Goal: Book appointment/travel/reservation

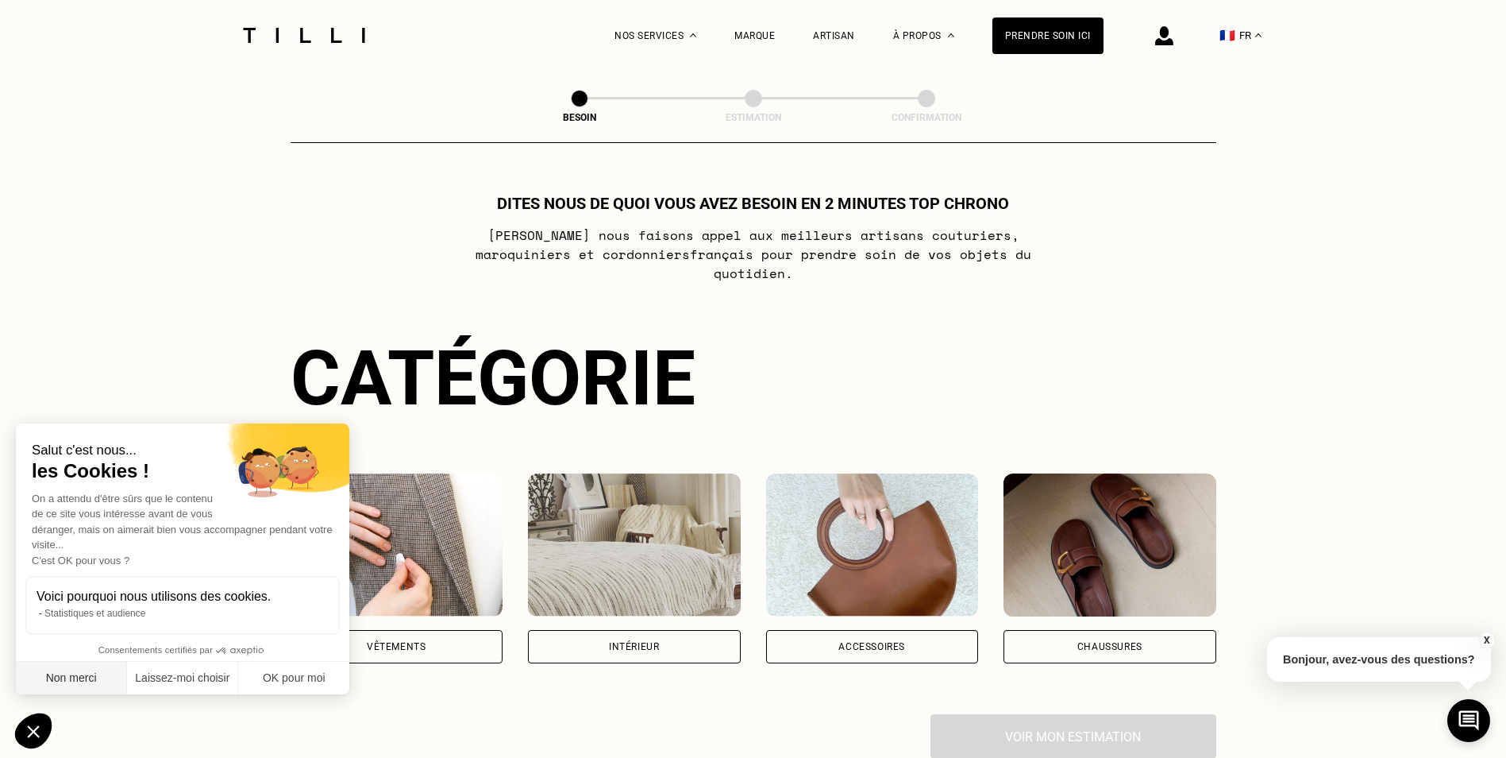
click at [89, 677] on button "Non merci" at bounding box center [71, 677] width 111 height 33
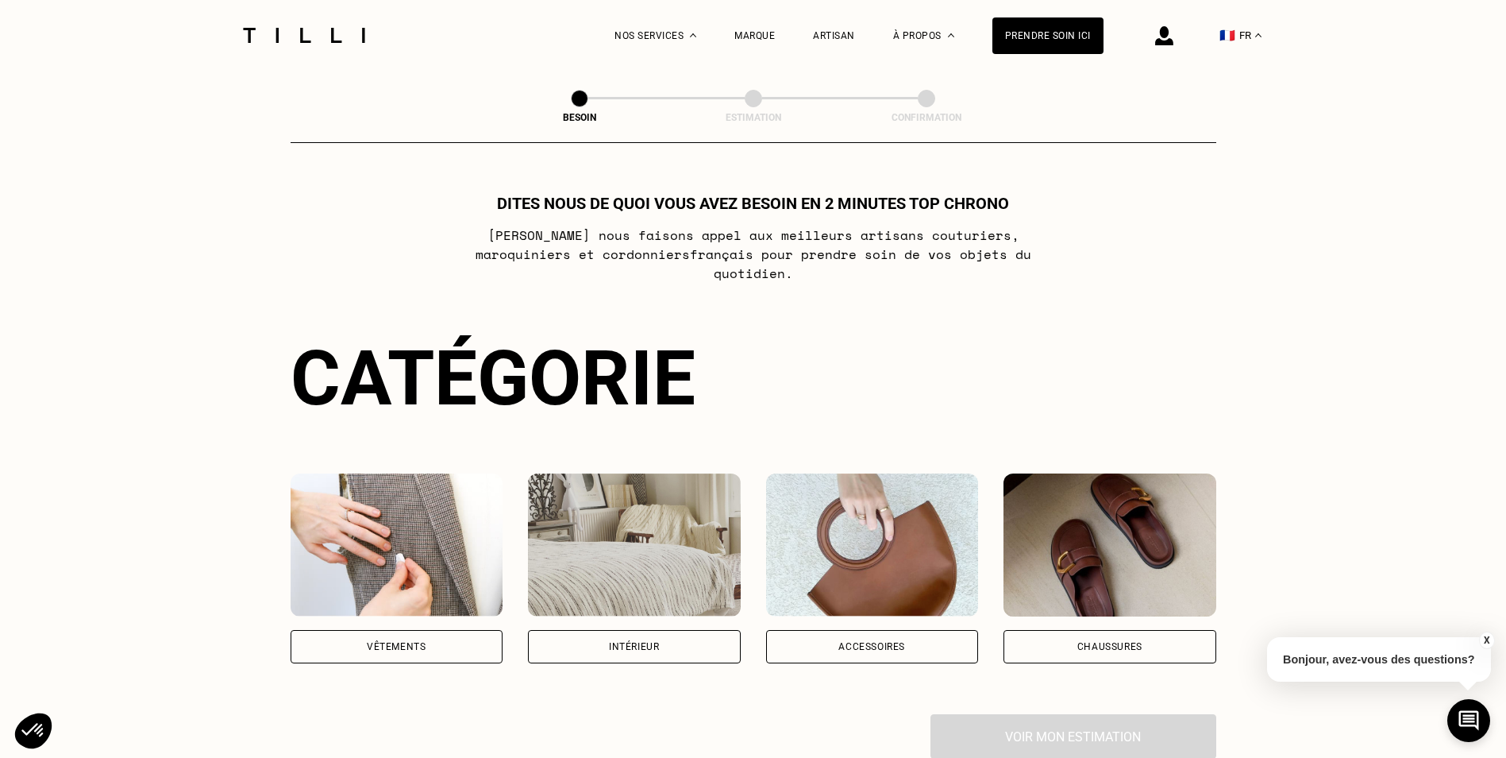
click at [384, 630] on div "Vêtements" at bounding box center [397, 646] width 213 height 33
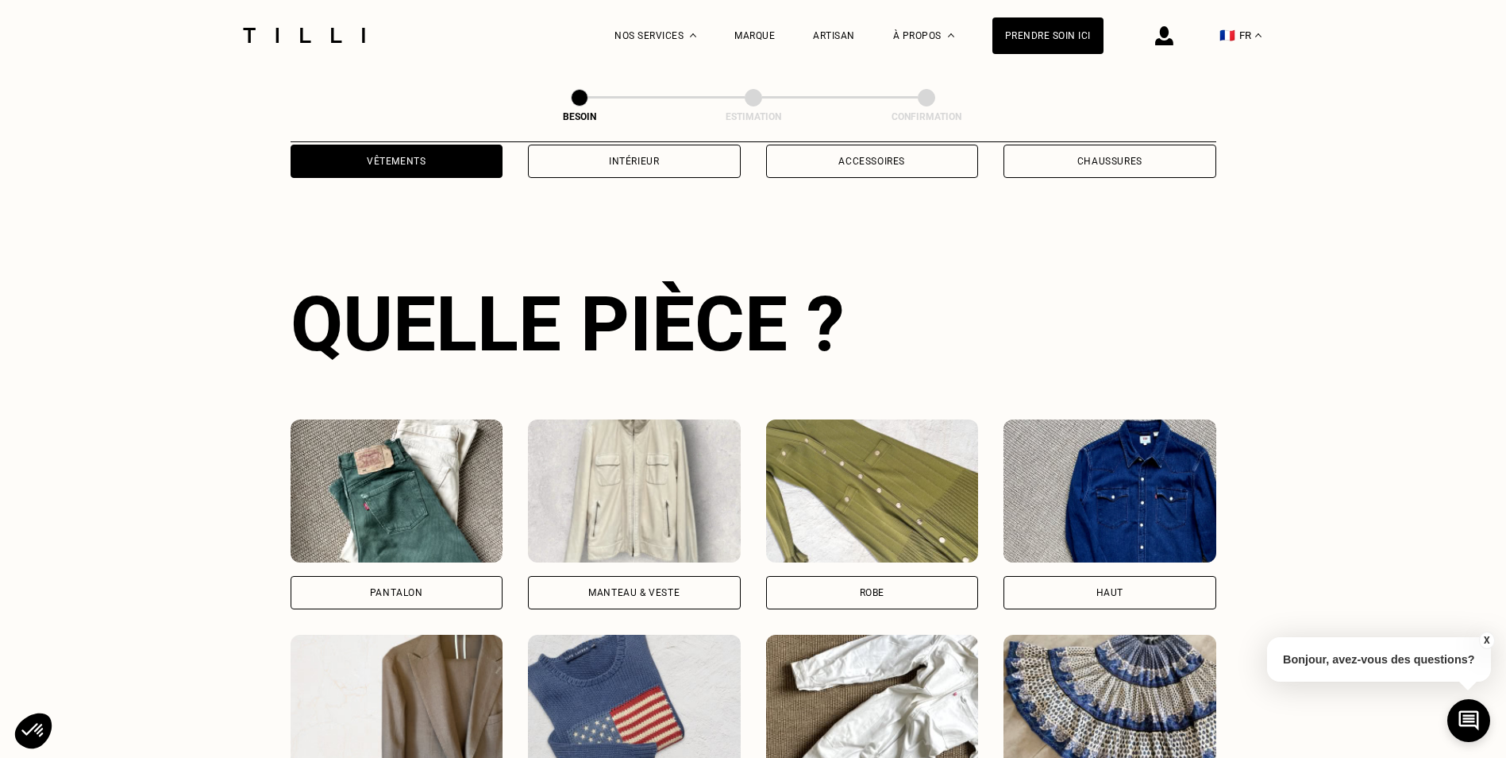
scroll to position [519, 0]
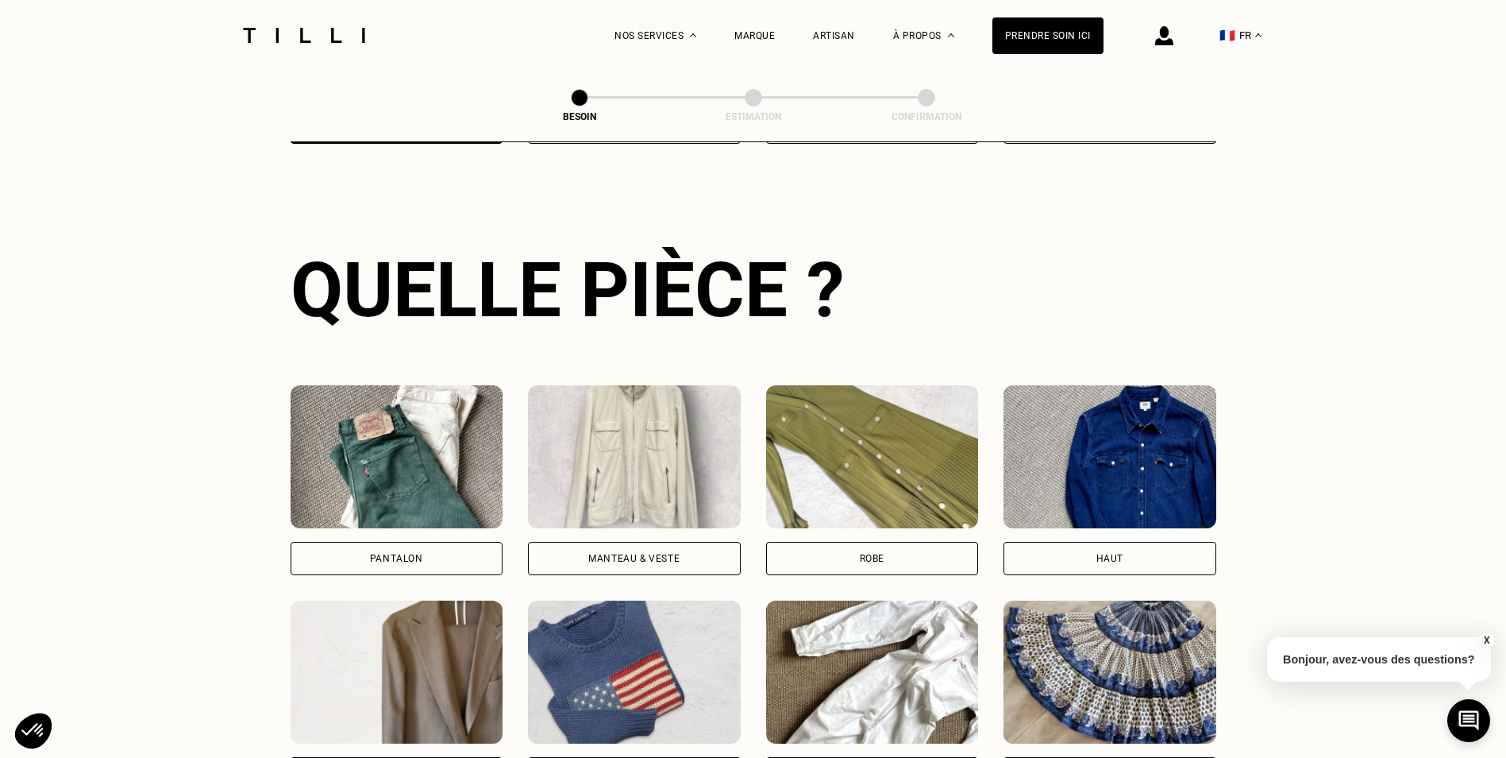
click at [460, 542] on div "Pantalon" at bounding box center [397, 558] width 213 height 33
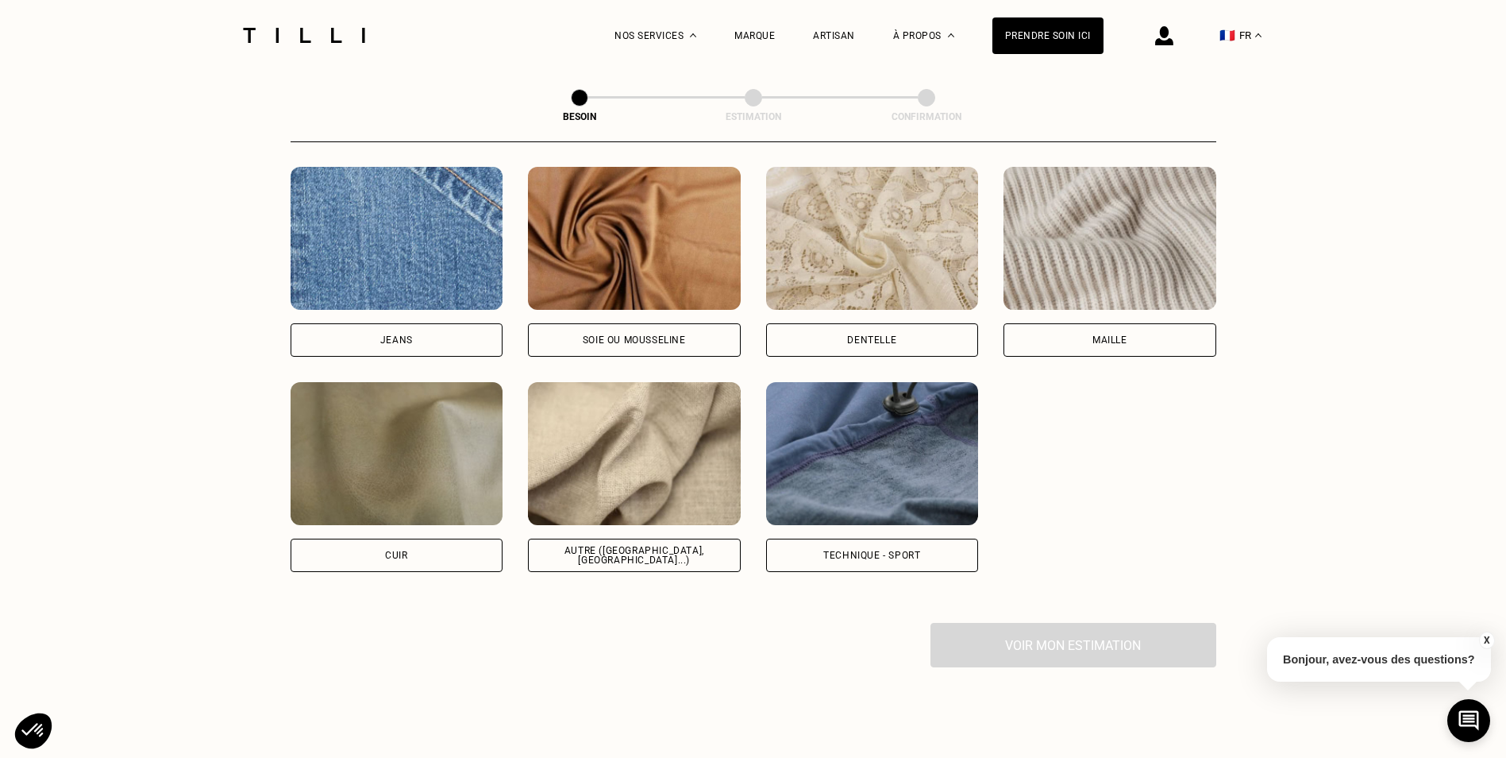
scroll to position [1724, 0]
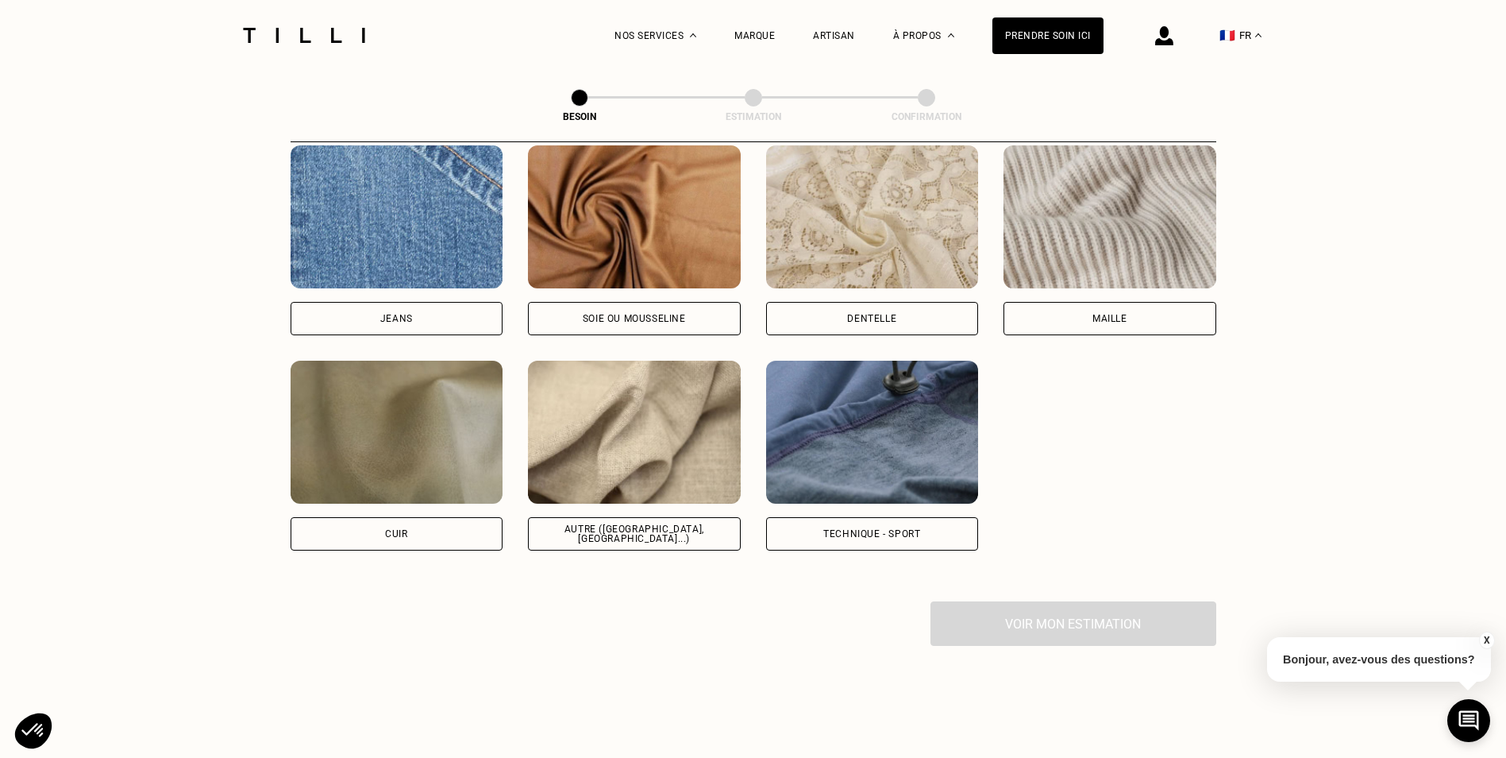
click at [612, 517] on div "Autre ([GEOGRAPHIC_DATA], [GEOGRAPHIC_DATA]...)" at bounding box center [634, 533] width 213 height 33
select select "FR"
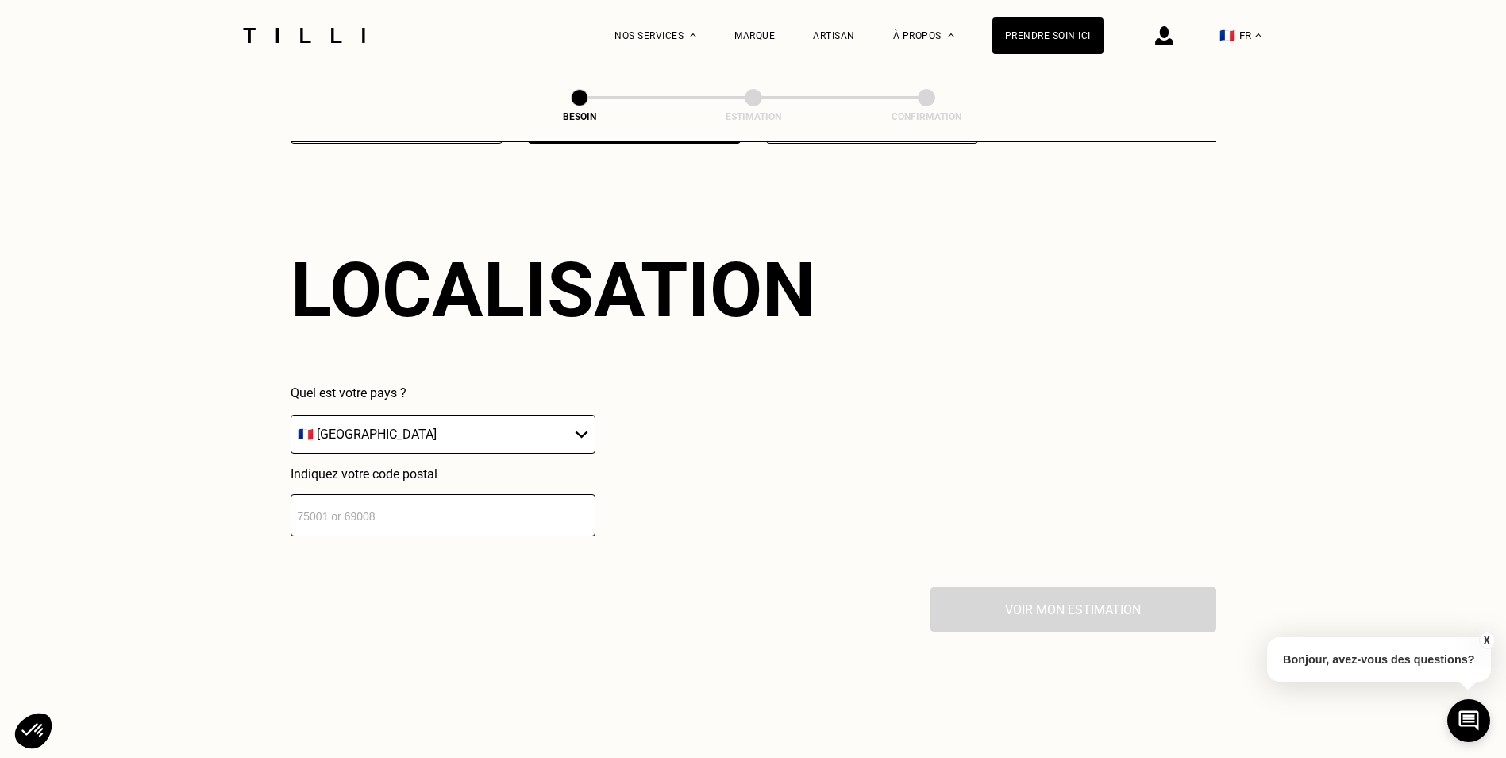
scroll to position [2135, 0]
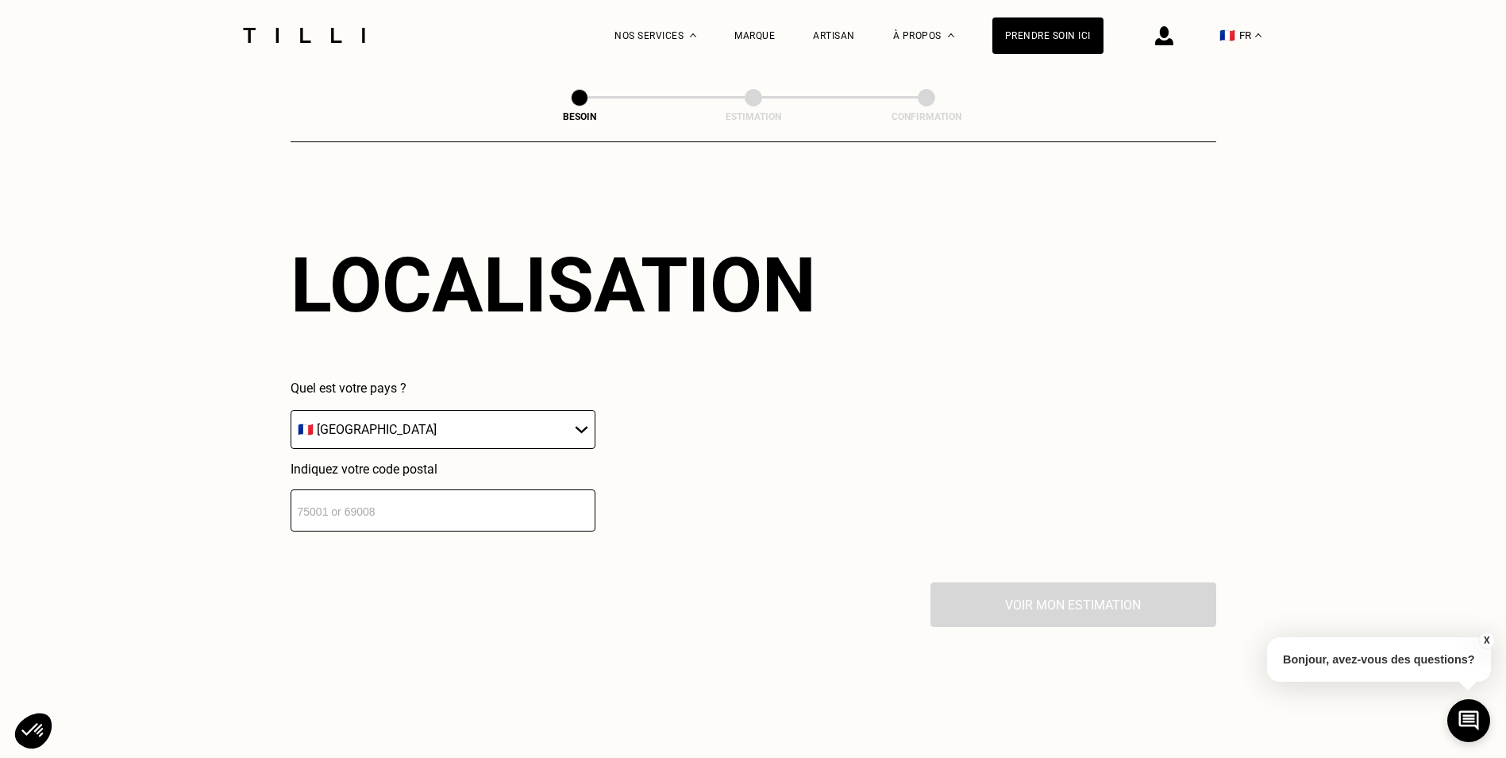
click at [439, 504] on input "number" at bounding box center [443, 510] width 305 height 42
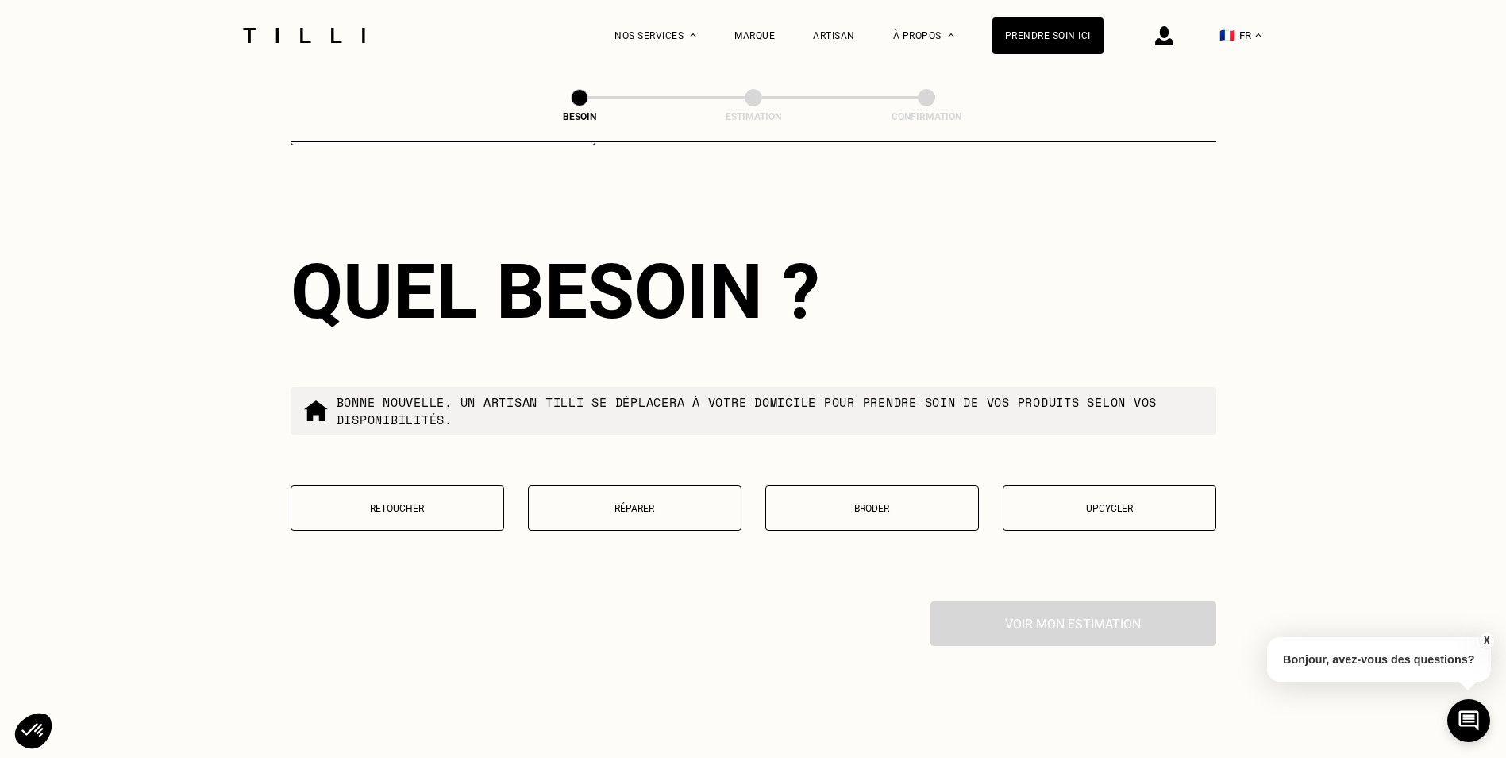
scroll to position [2530, 0]
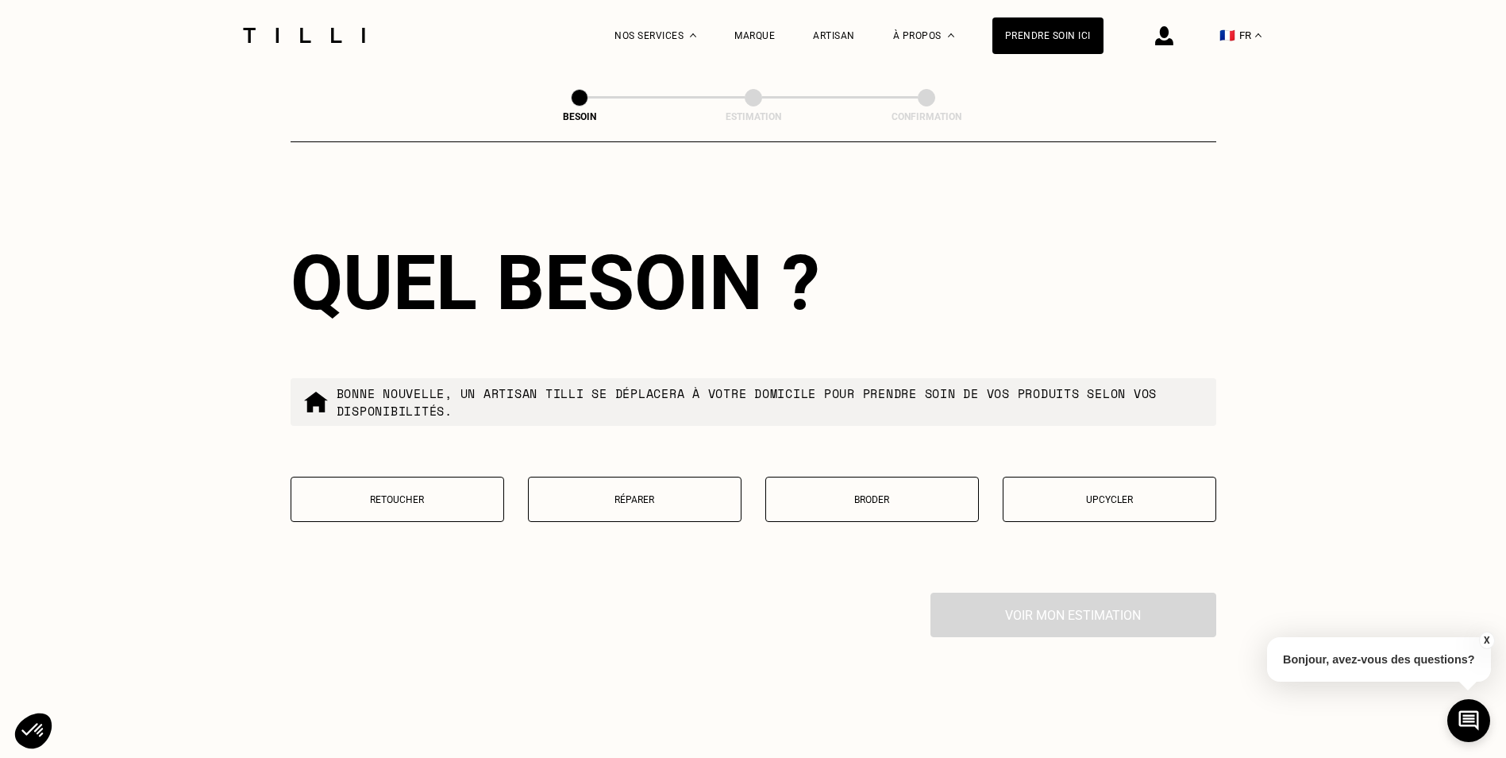
type input "75003"
click at [615, 496] on p "Réparer" at bounding box center [635, 499] width 196 height 11
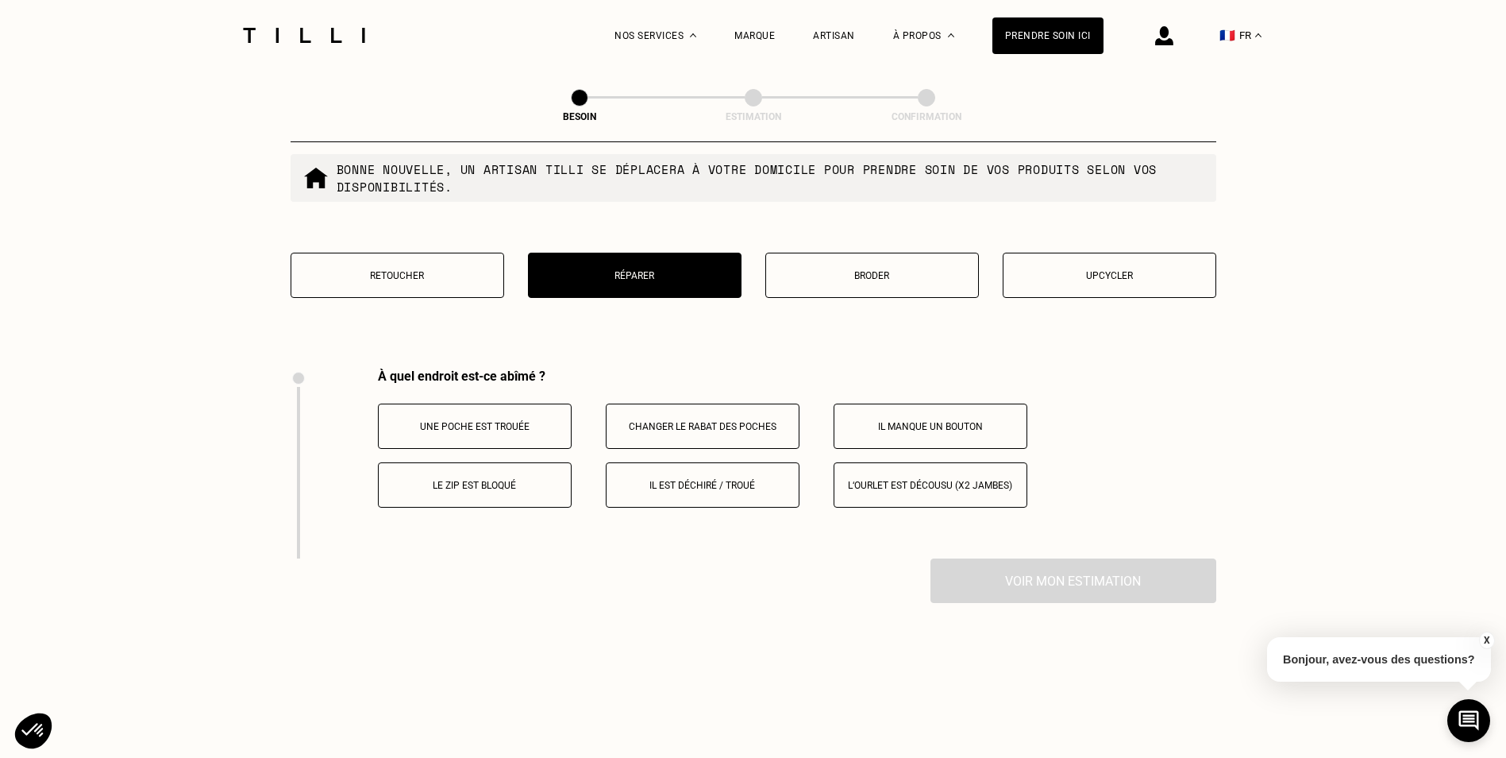
scroll to position [2937, 0]
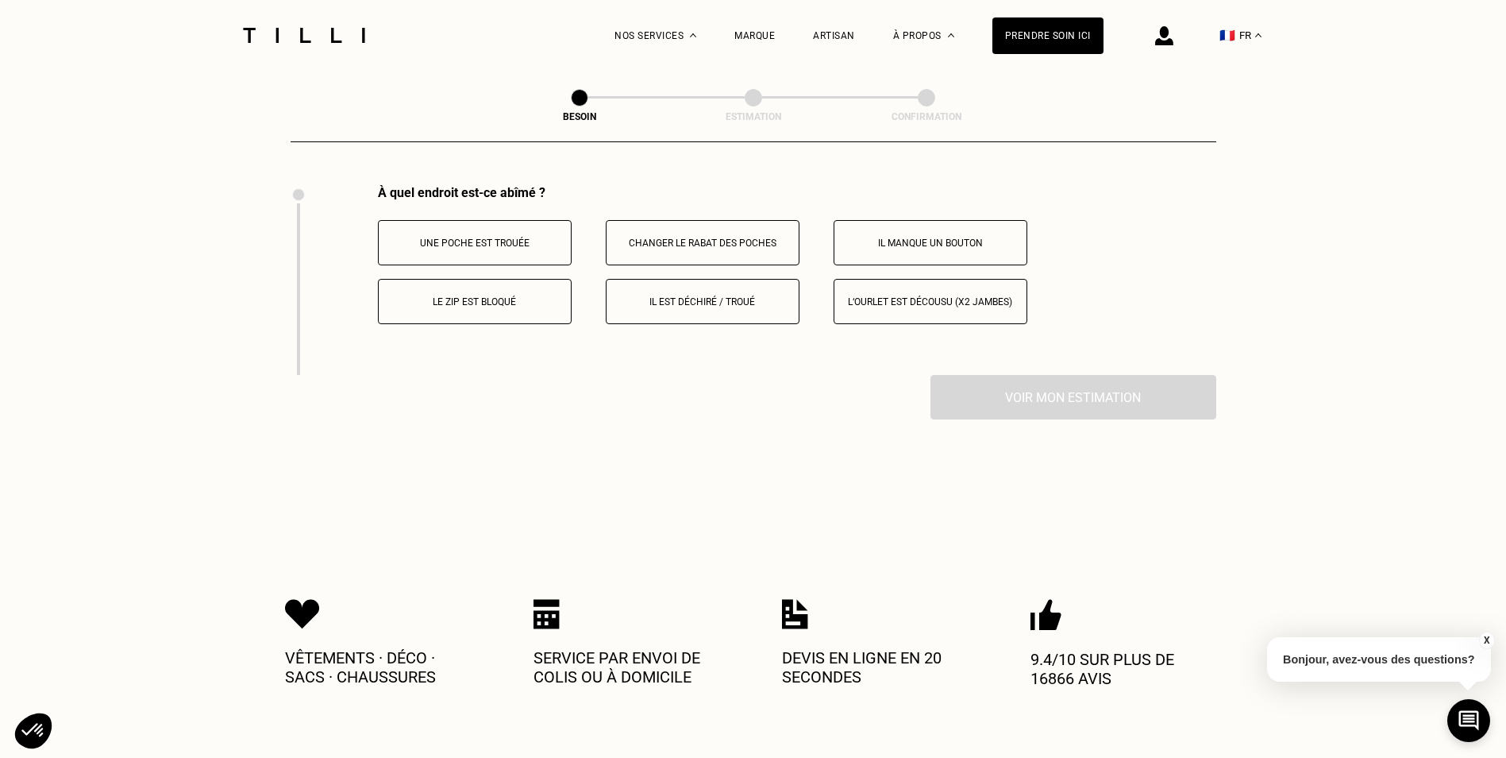
click at [702, 296] on p "Il est déchiré / troué" at bounding box center [703, 301] width 176 height 11
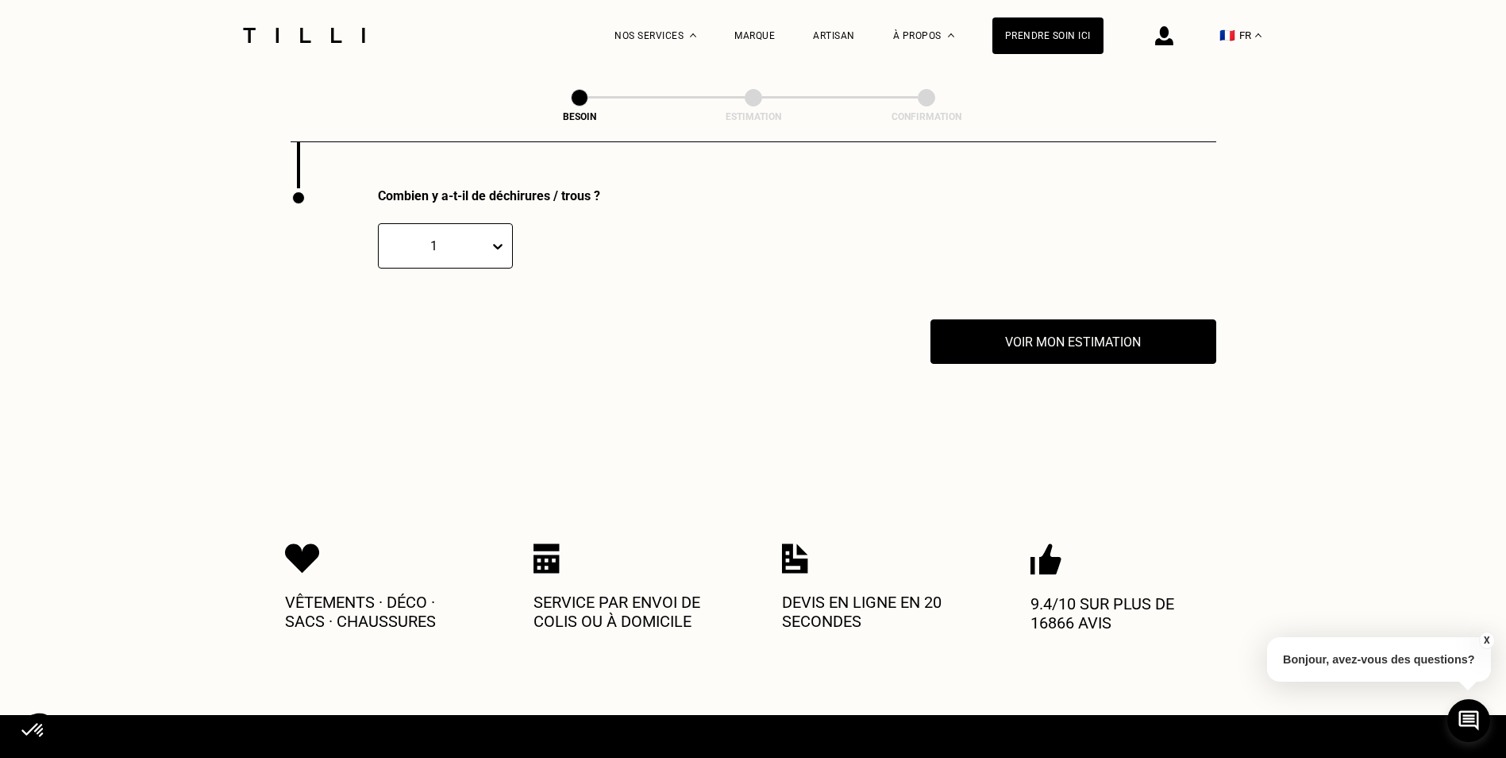
scroll to position [3127, 0]
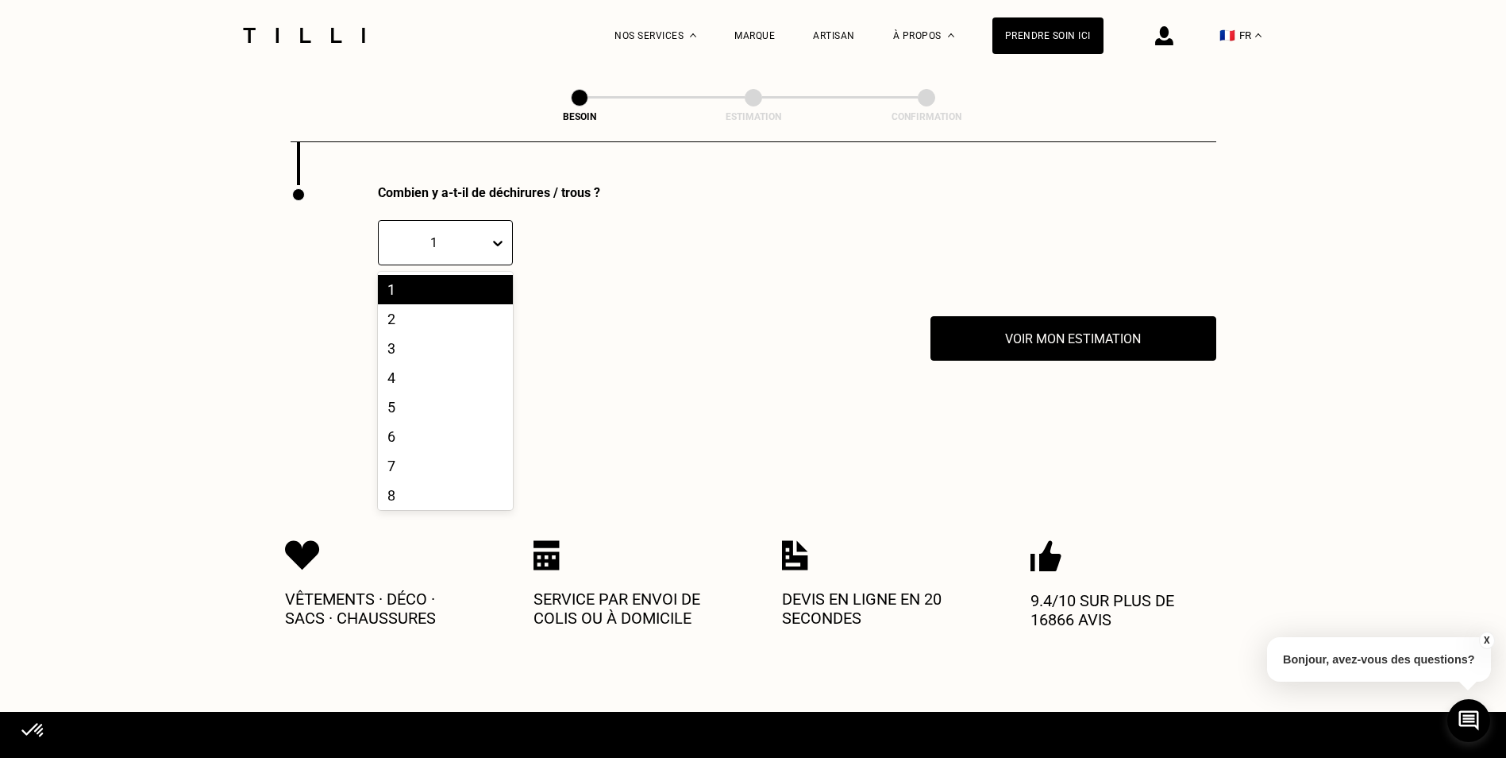
click at [492, 235] on icon at bounding box center [498, 243] width 16 height 16
click at [636, 261] on div "Combien y a-t-il de déchirures / trous ? 1" at bounding box center [643, 250] width 705 height 131
click at [506, 233] on div at bounding box center [501, 243] width 22 height 29
click at [446, 321] on div "2" at bounding box center [445, 318] width 135 height 29
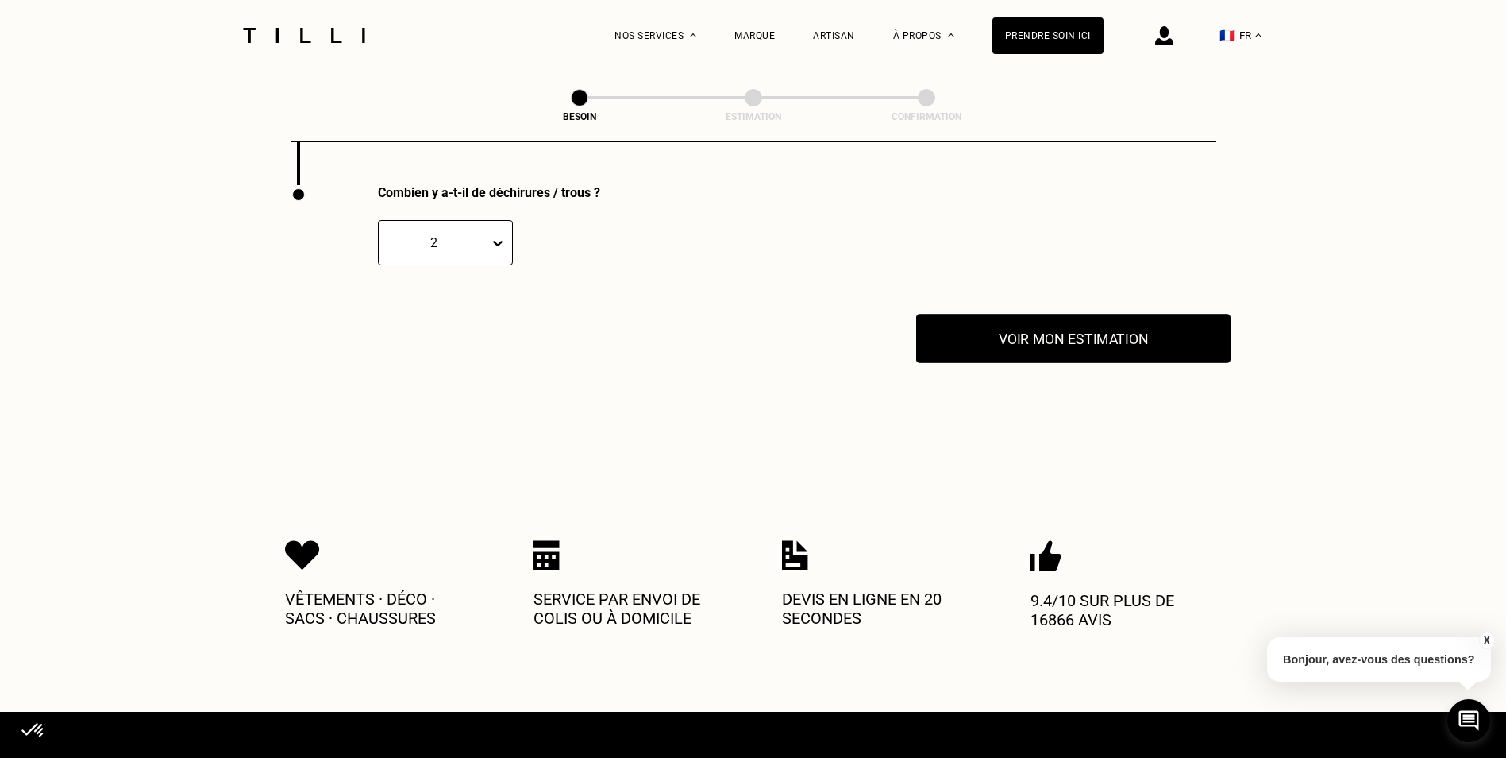
click at [979, 334] on button "Voir mon estimation" at bounding box center [1073, 338] width 314 height 49
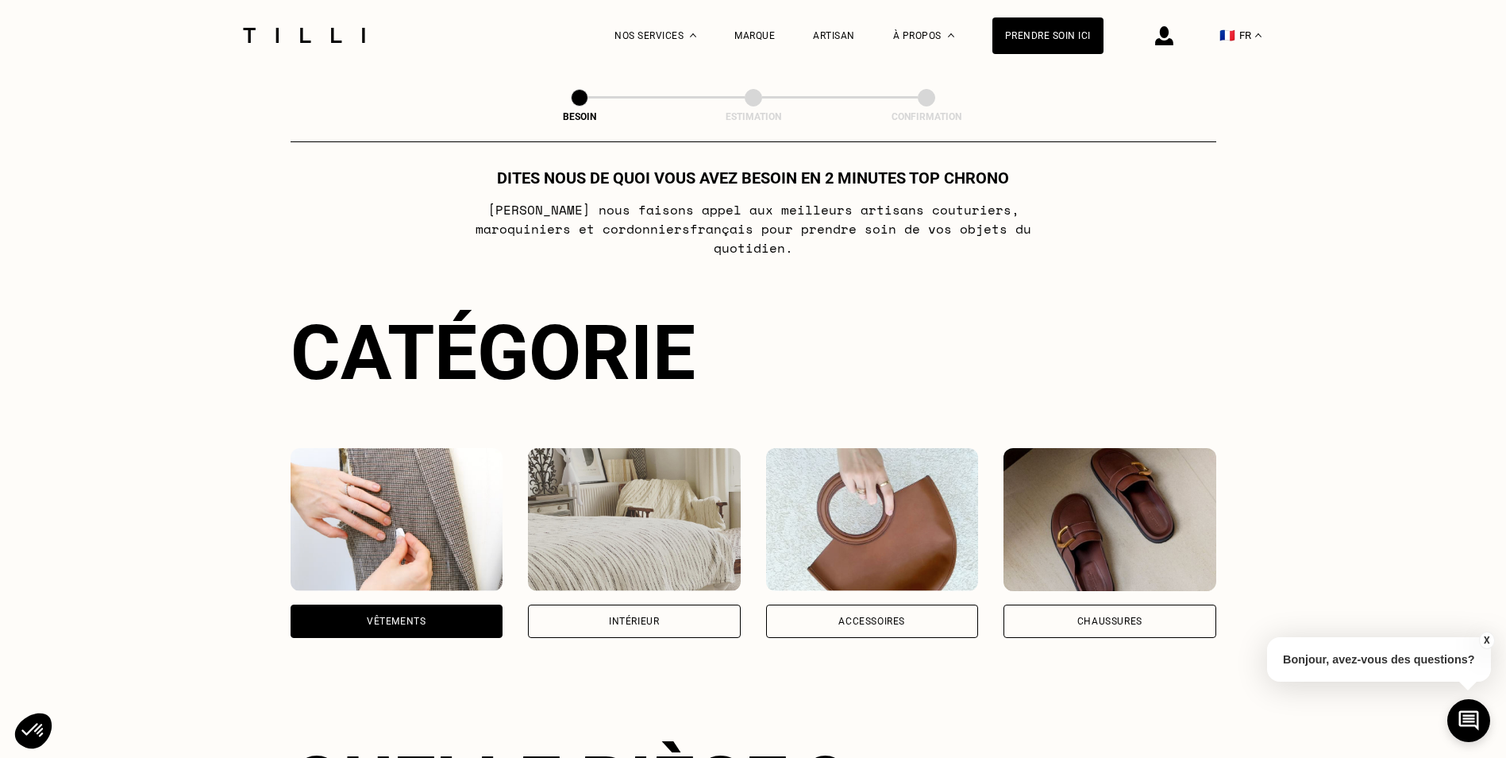
scroll to position [0, 0]
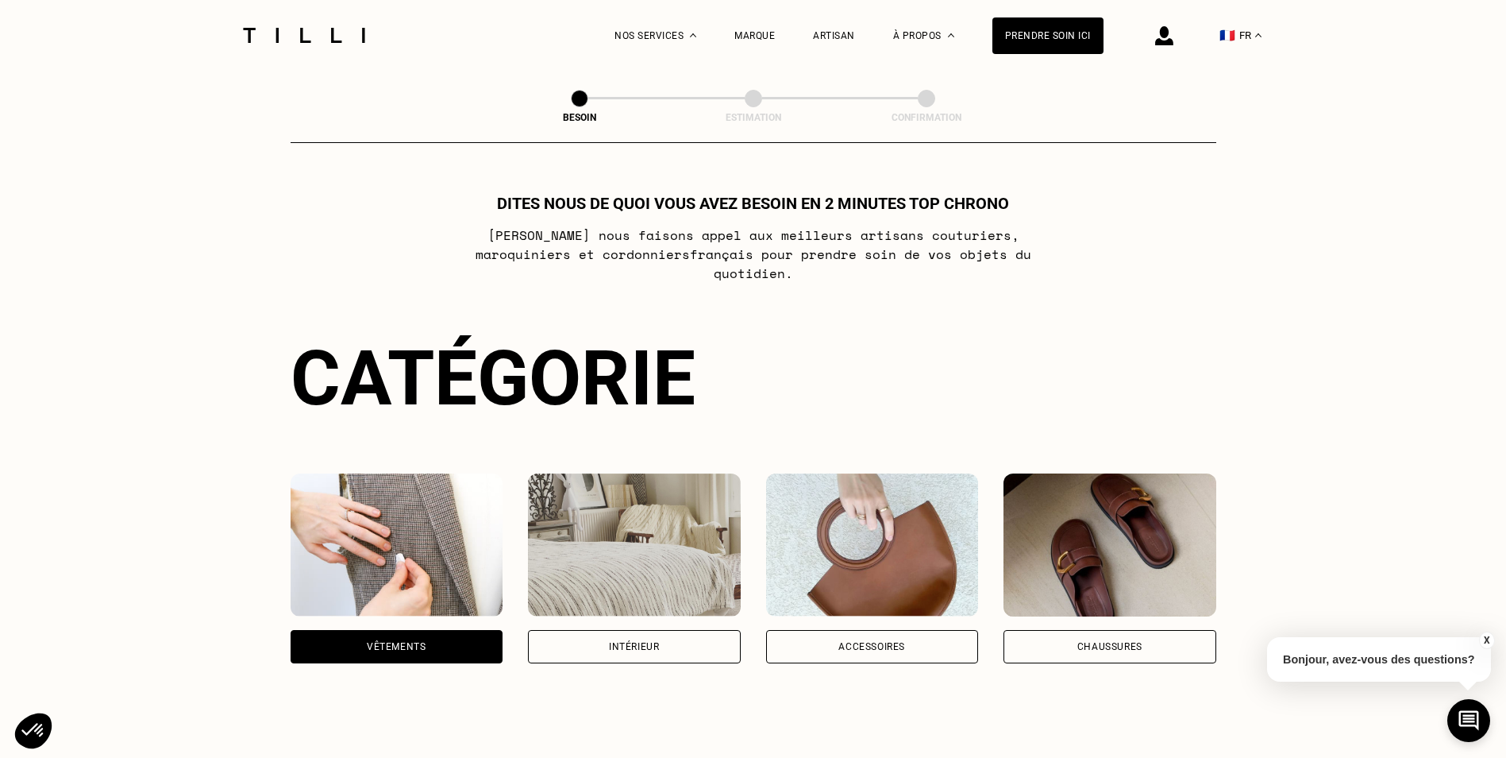
click at [452, 630] on div "Vêtements" at bounding box center [397, 646] width 213 height 33
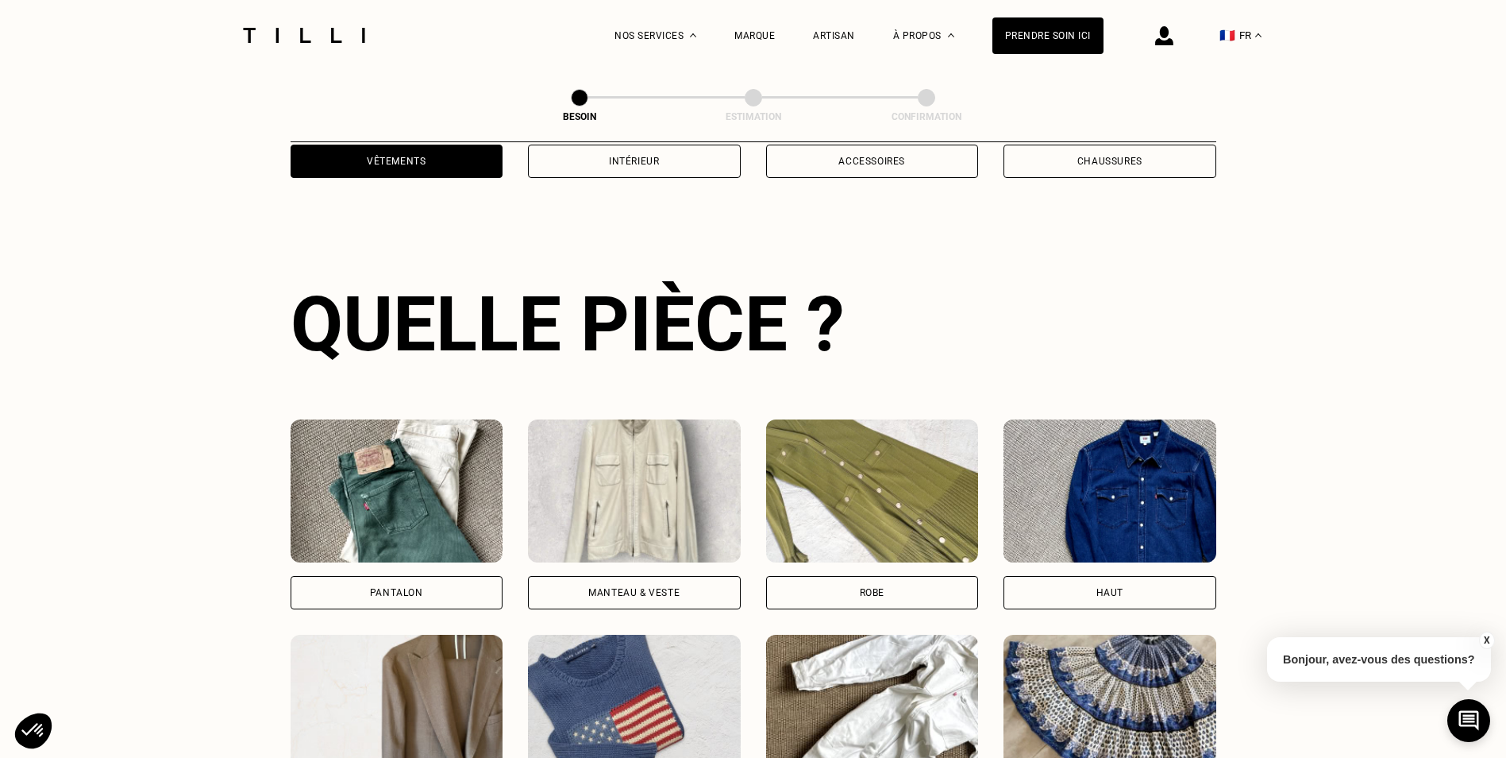
scroll to position [519, 0]
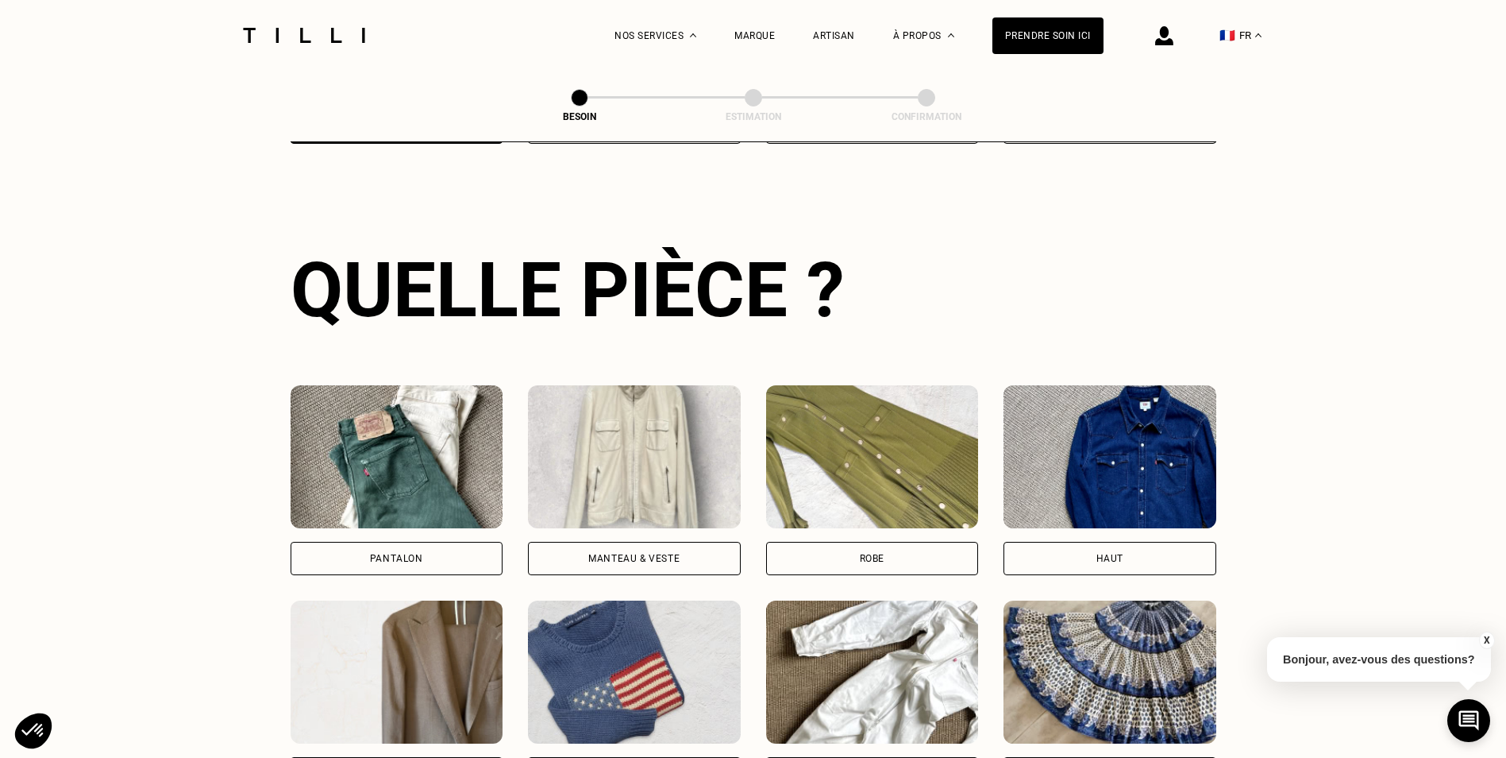
click at [858, 542] on div "Robe" at bounding box center [872, 558] width 213 height 33
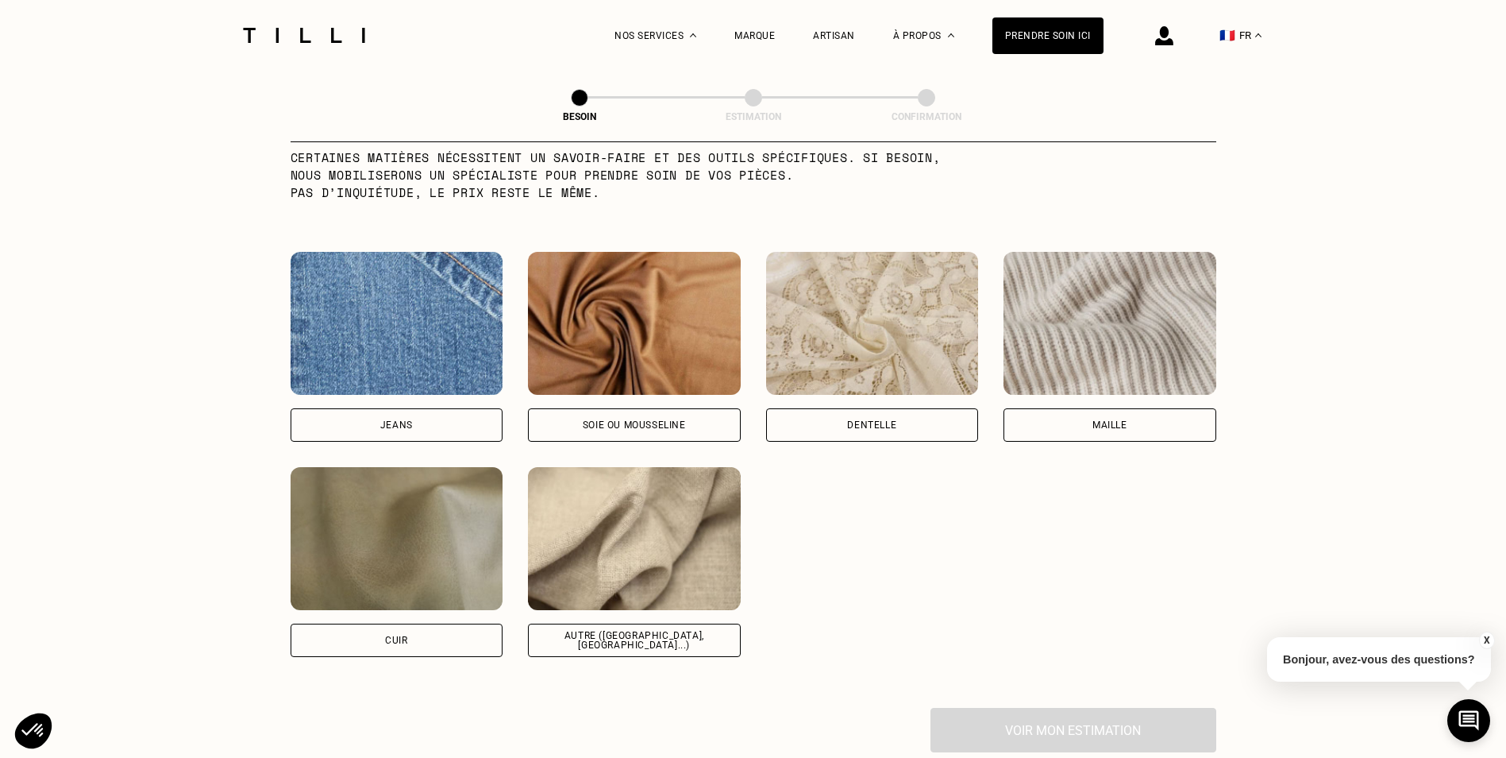
scroll to position [1632, 0]
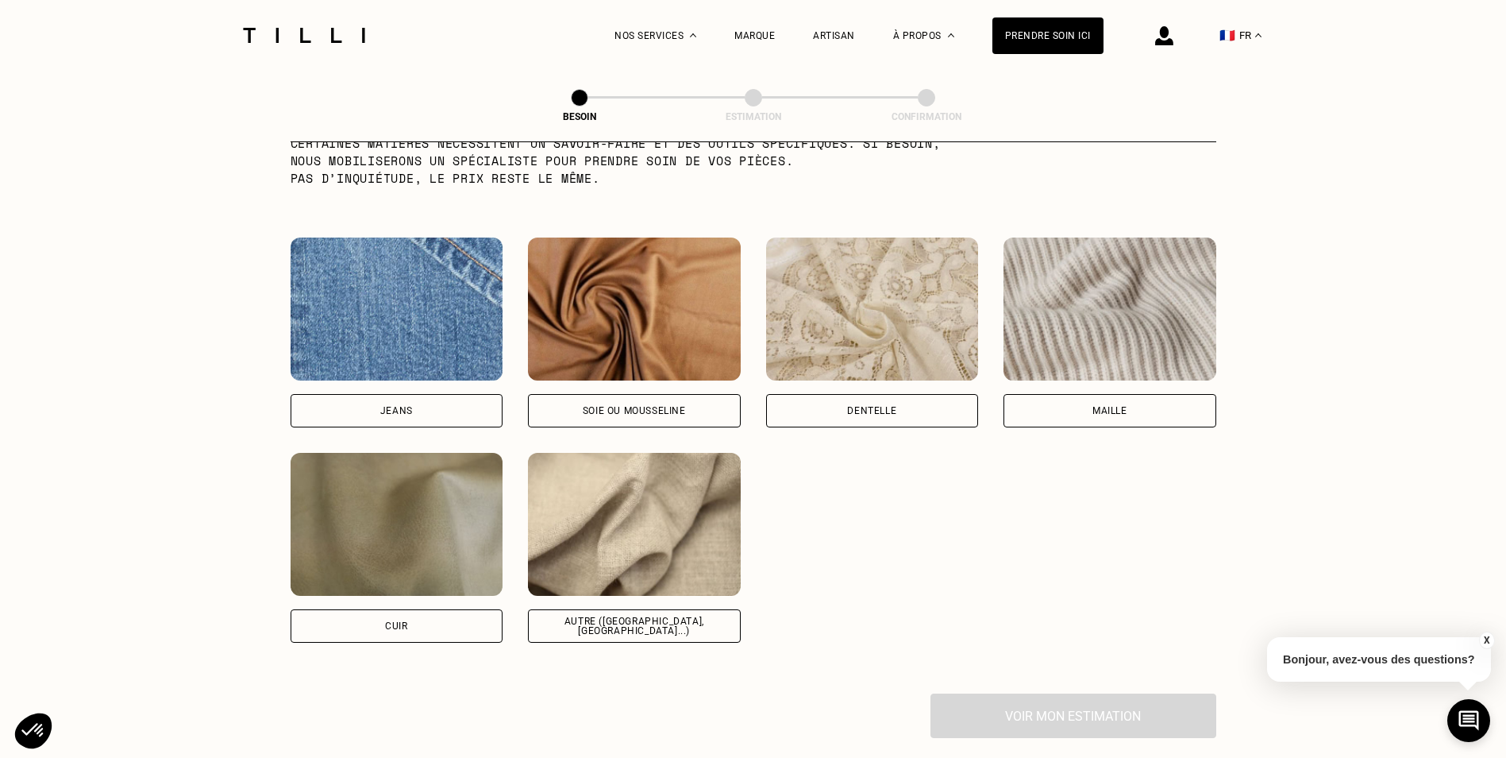
click at [879, 406] on div "Dentelle" at bounding box center [871, 411] width 49 height 10
select select "FR"
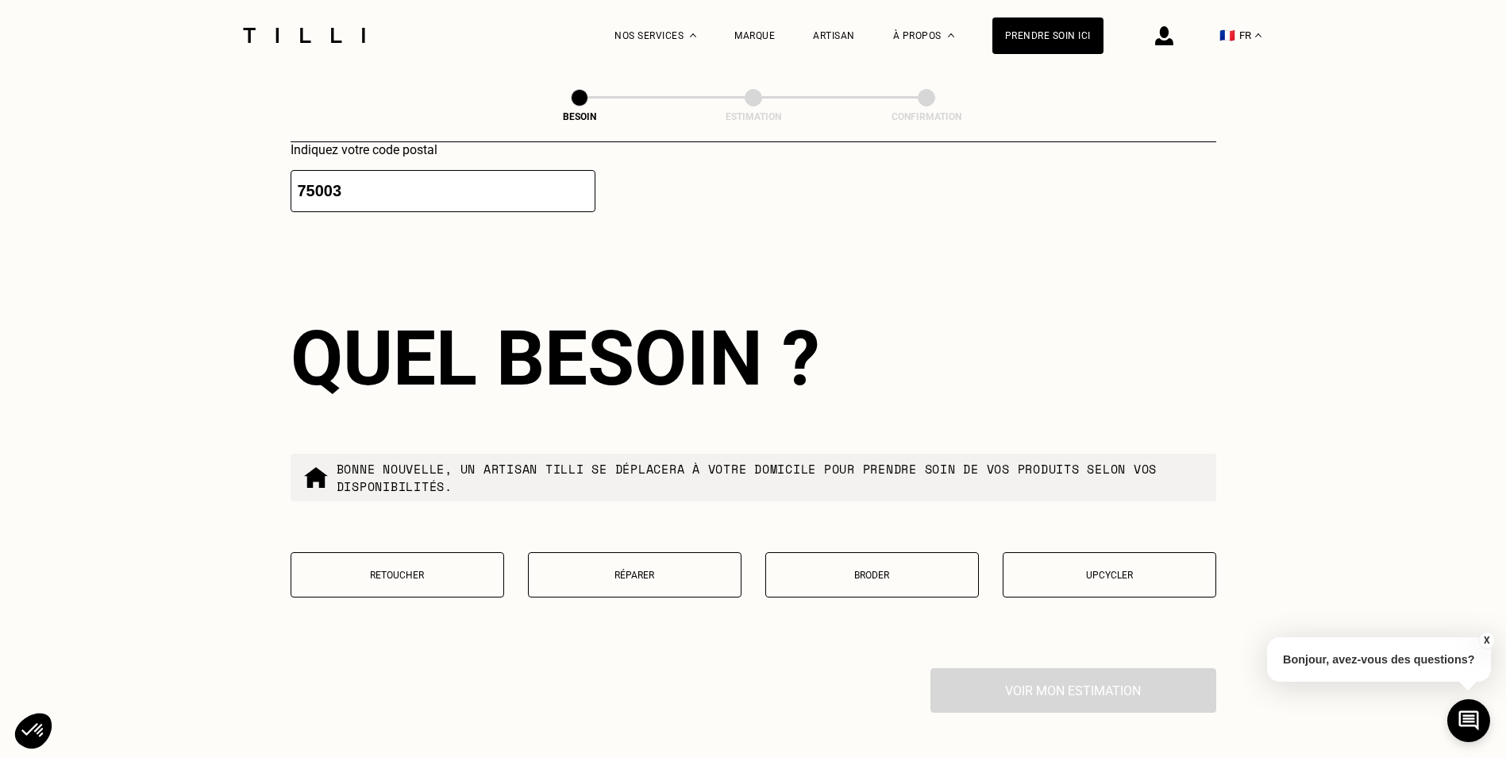
scroll to position [2468, 0]
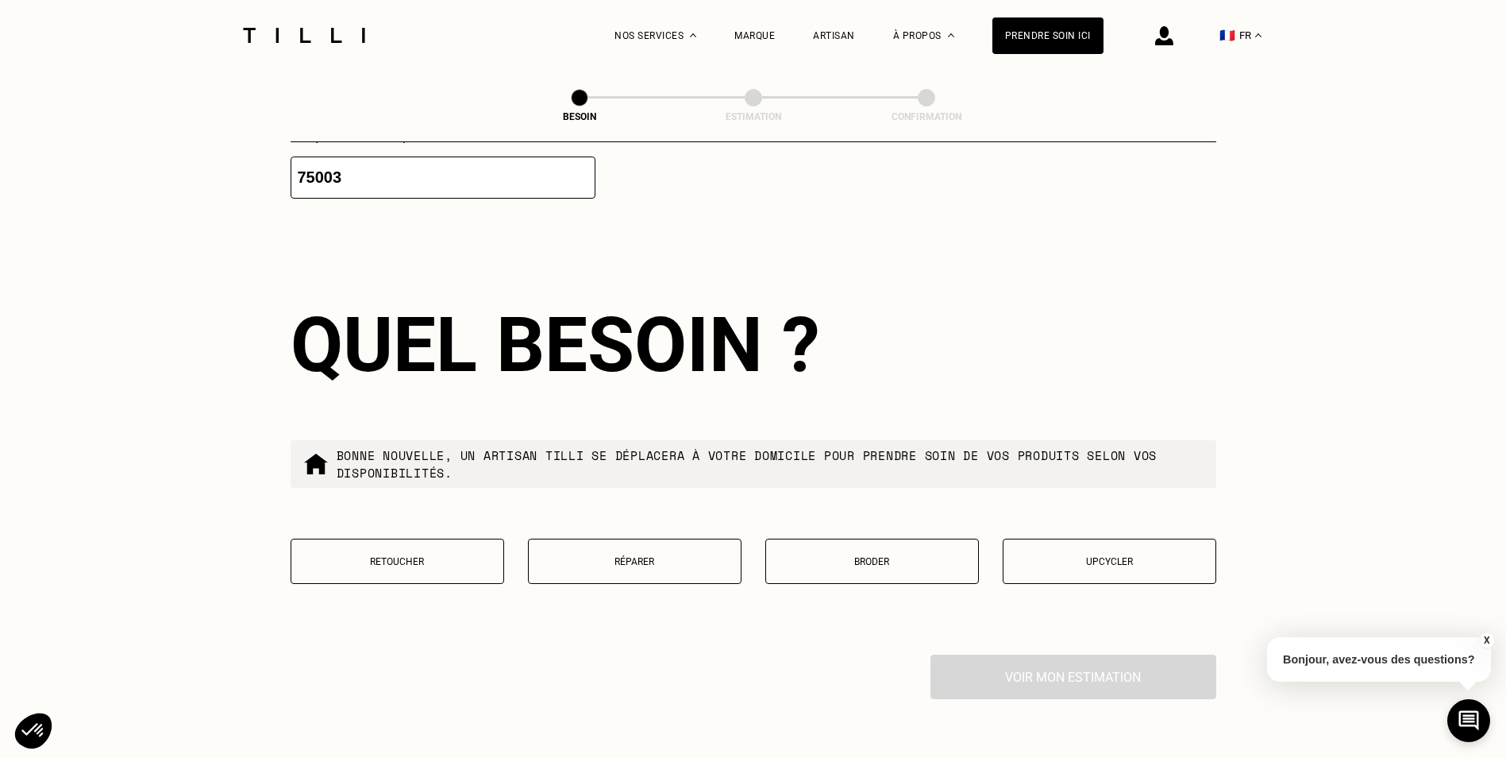
click at [598, 556] on p "Réparer" at bounding box center [635, 561] width 196 height 11
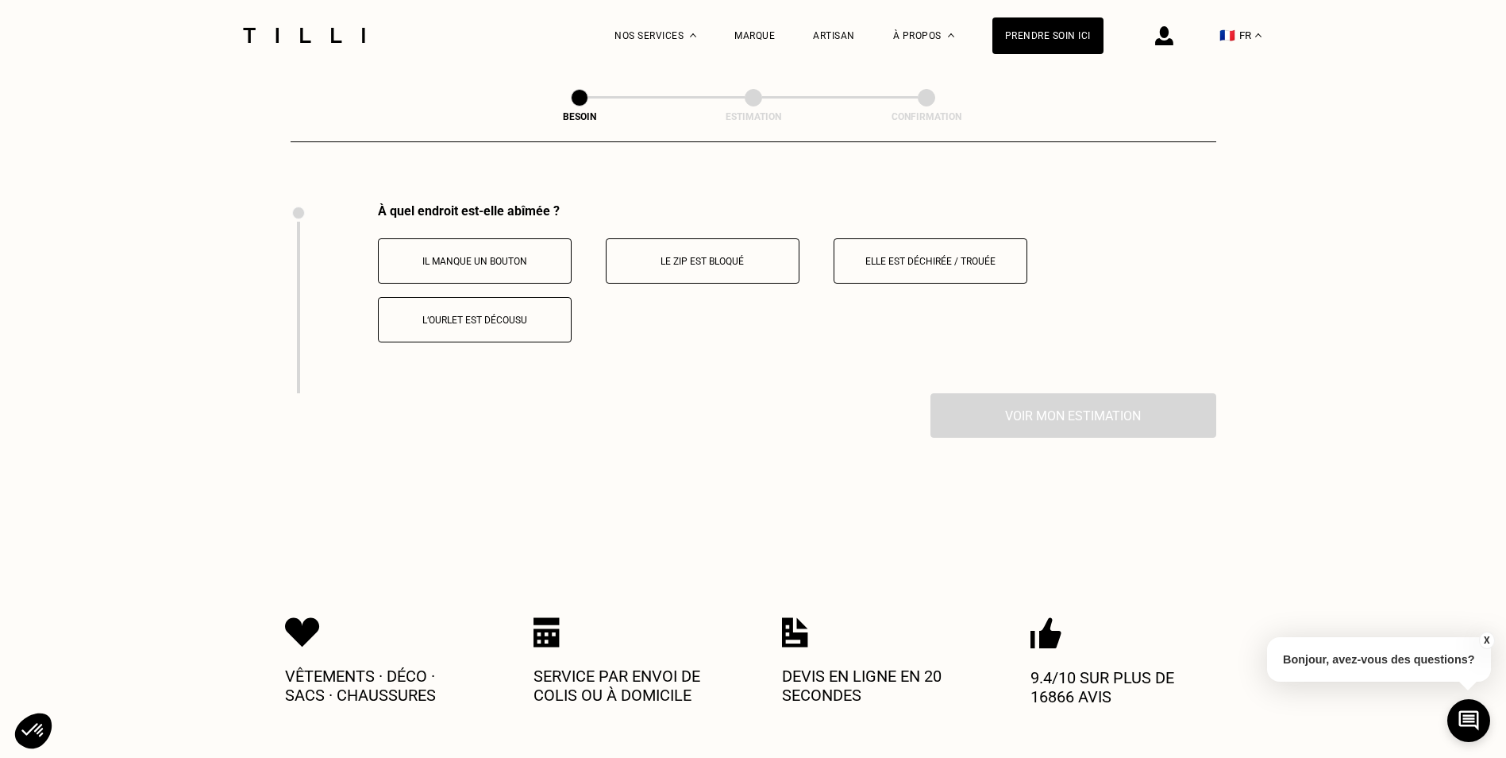
scroll to position [2937, 0]
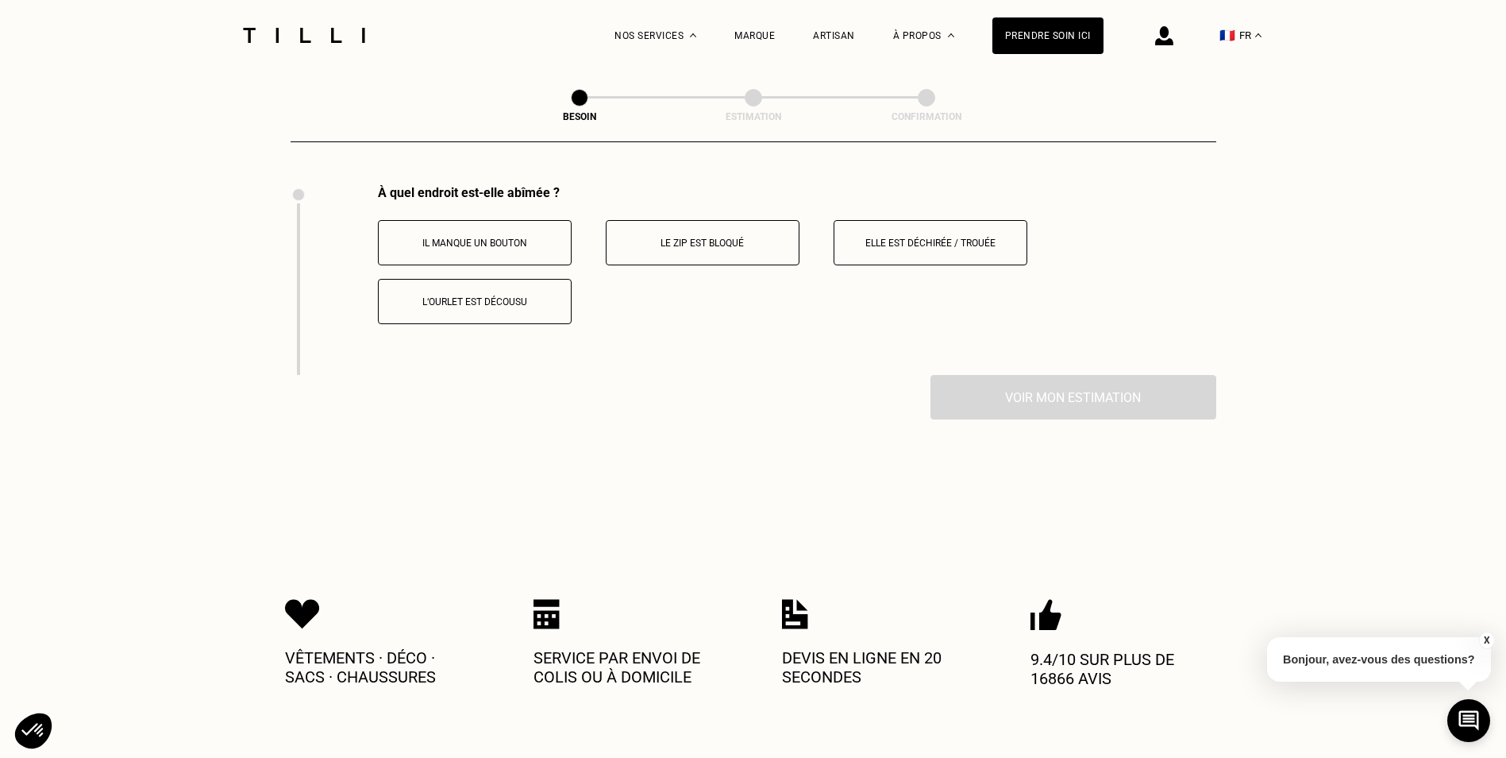
click at [735, 243] on button "Le zip est bloqué" at bounding box center [703, 242] width 194 height 45
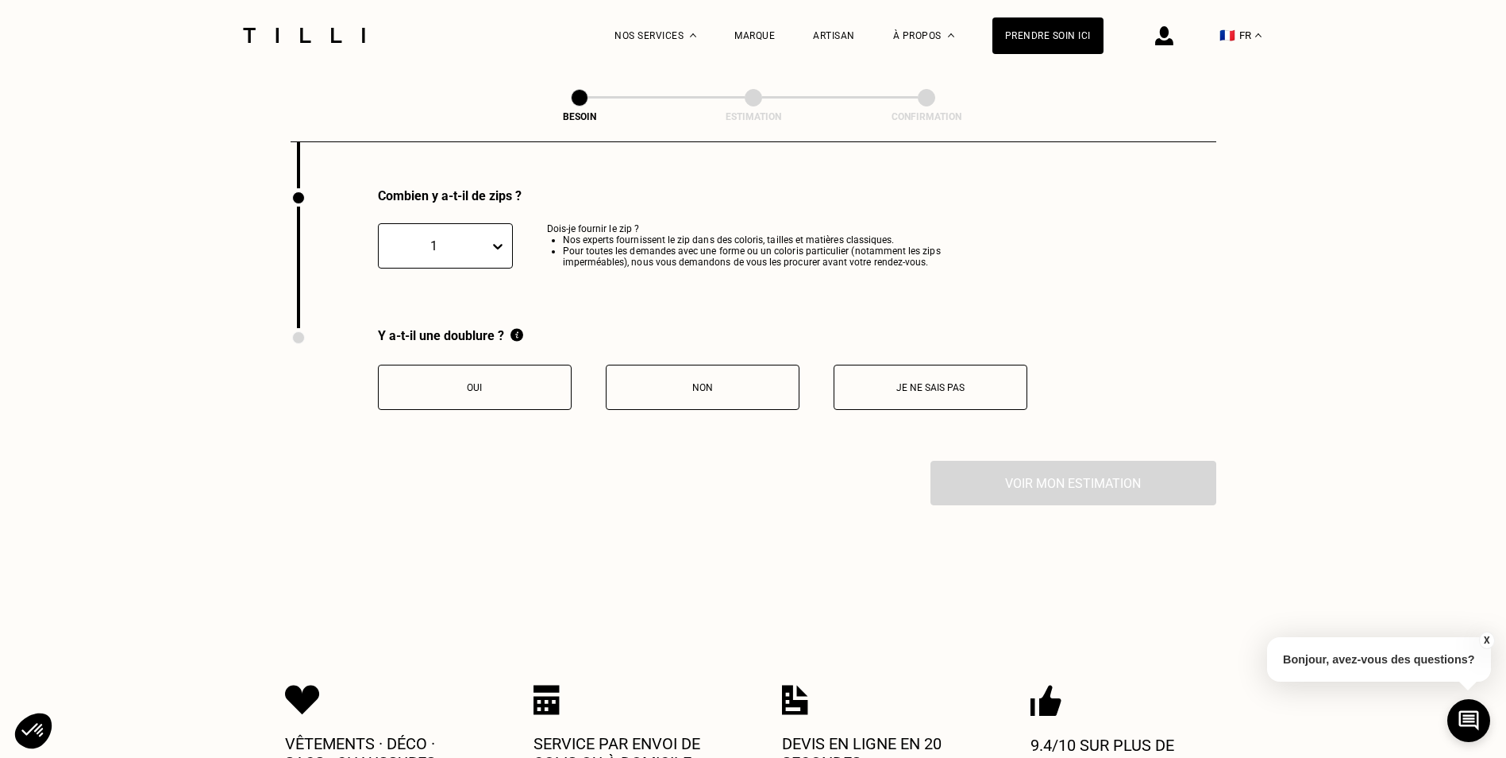
scroll to position [3127, 0]
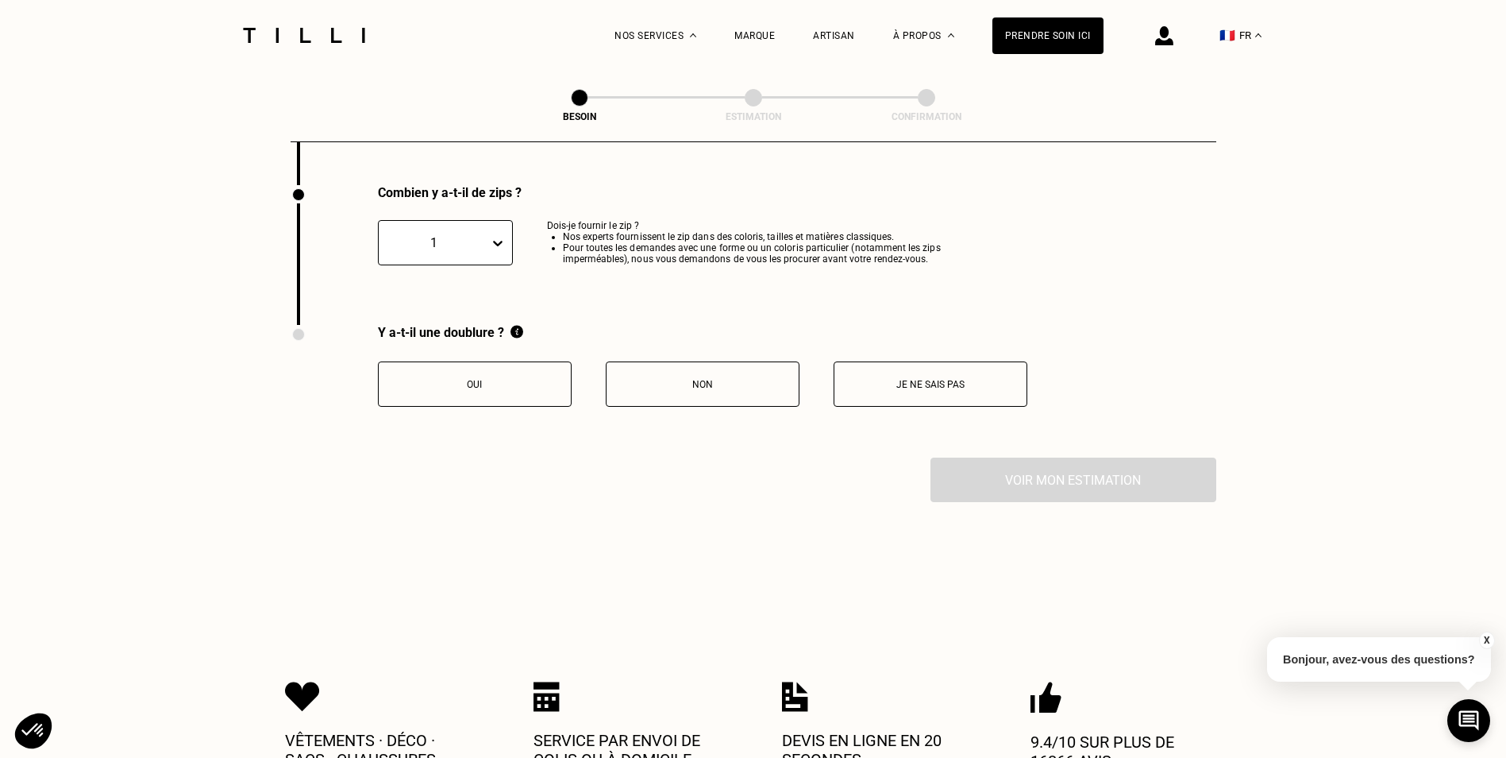
click at [646, 379] on p "Non" at bounding box center [703, 384] width 176 height 11
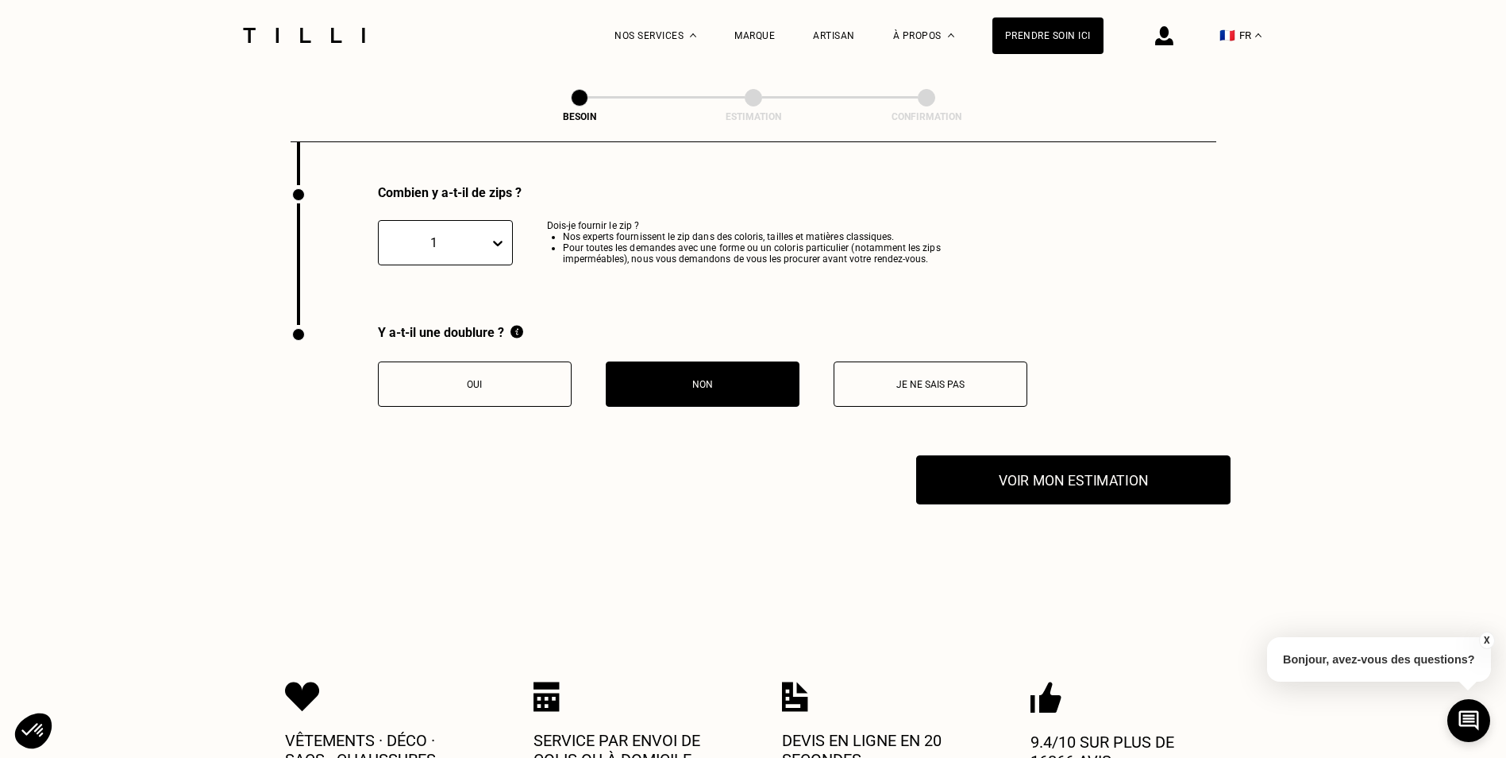
click at [1013, 472] on button "Voir mon estimation" at bounding box center [1073, 479] width 314 height 49
